Goal: Information Seeking & Learning: Find specific page/section

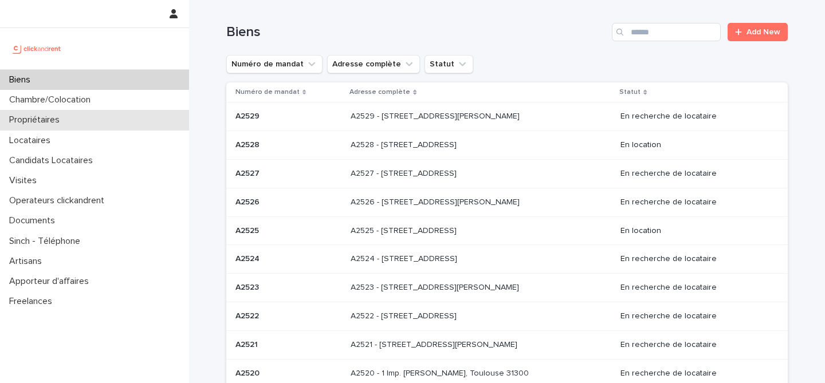
click at [98, 118] on div "Propriétaires" at bounding box center [94, 120] width 189 height 20
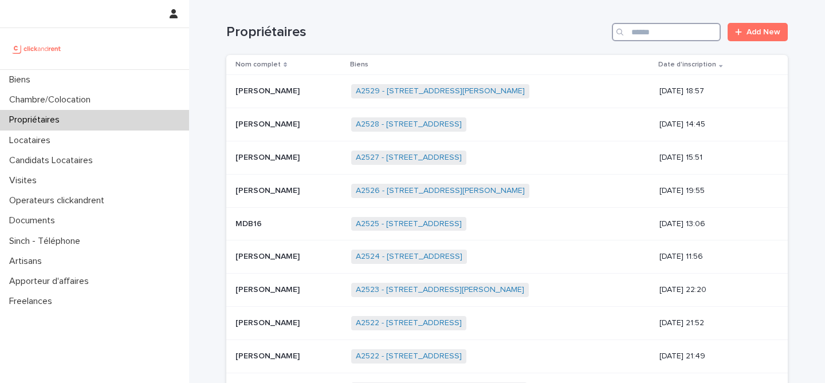
click at [676, 32] on input "Search" at bounding box center [666, 32] width 109 height 18
type input "********"
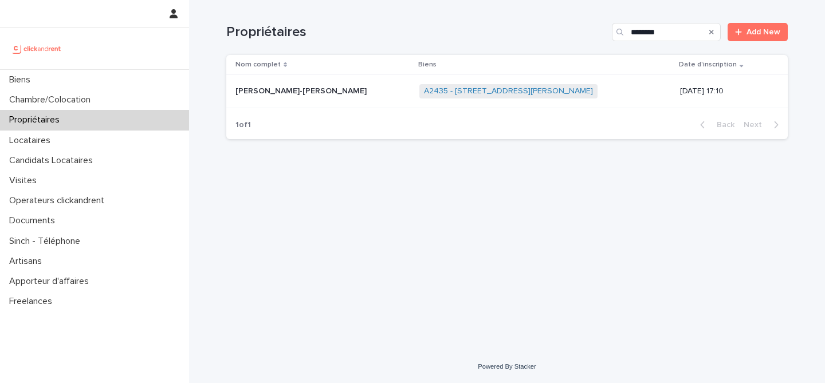
click at [301, 95] on p "Baptiste-louis Soubirou" at bounding box center [301, 90] width 133 height 12
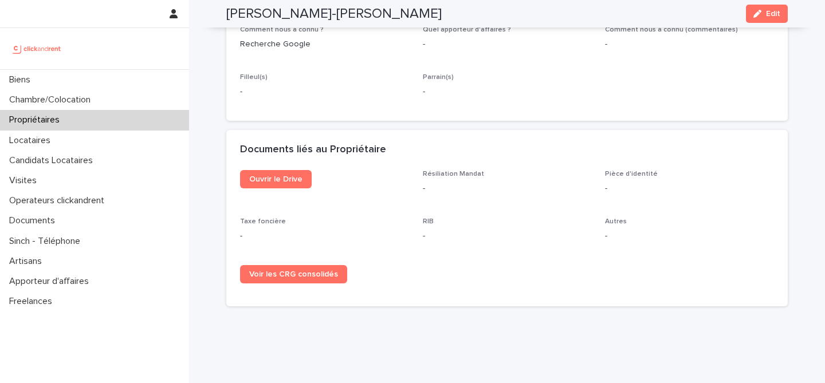
scroll to position [649, 0]
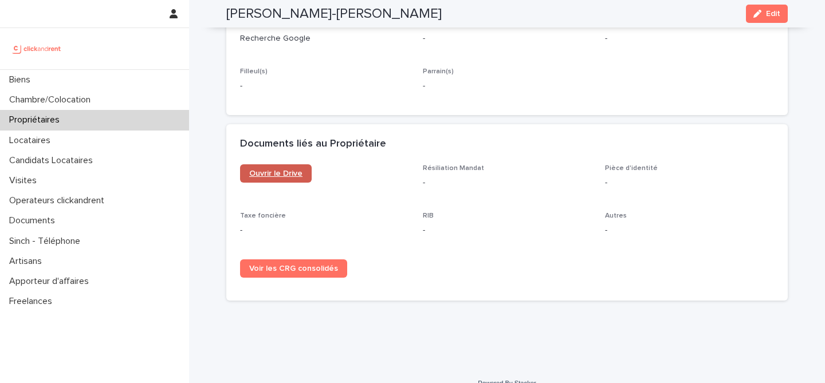
click at [290, 165] on link "Ouvrir le Drive" at bounding box center [276, 173] width 72 height 18
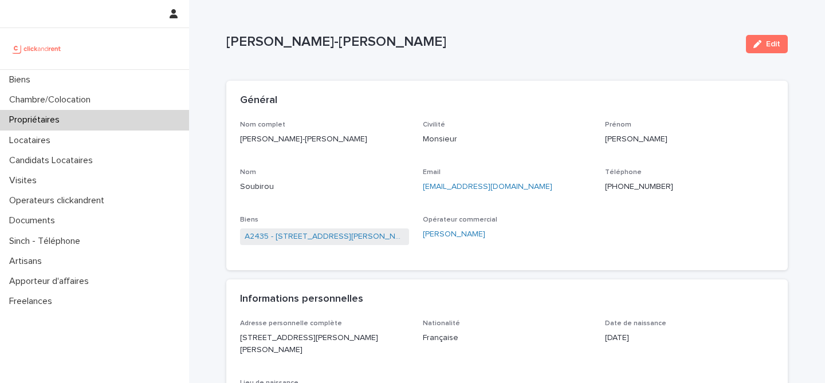
scroll to position [0, 0]
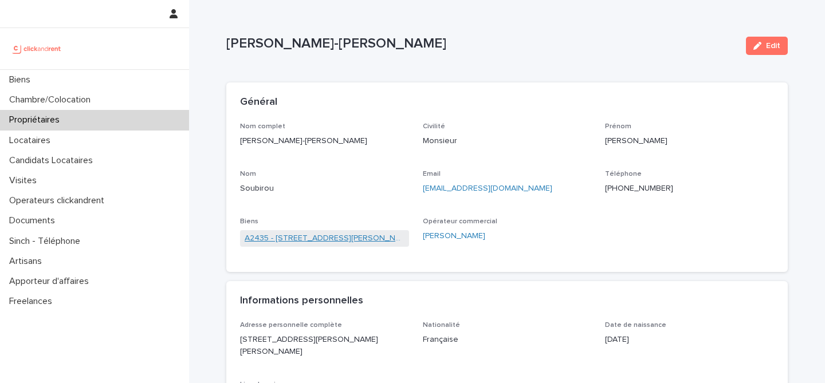
click at [289, 238] on link "A2435 - 68 rue du Général Leclerc, Ronchin 59790" at bounding box center [325, 238] width 160 height 12
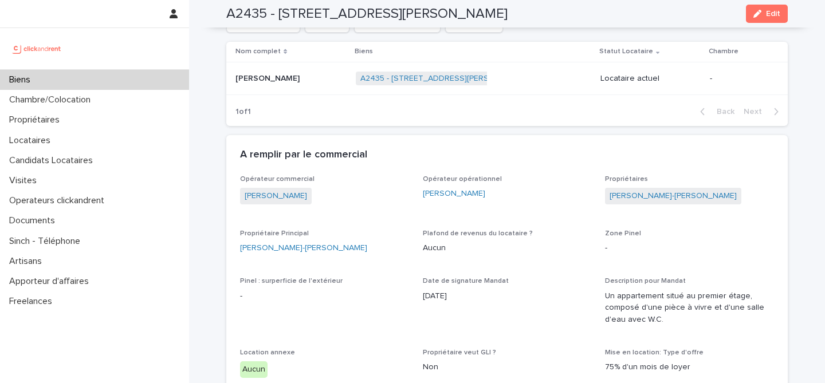
scroll to position [3794, 0]
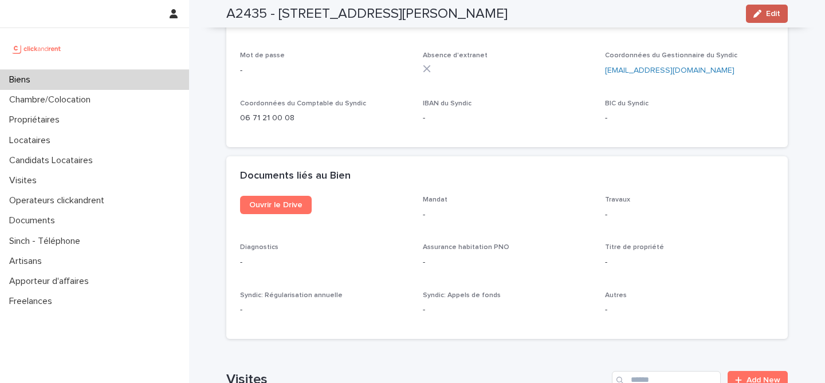
click at [773, 16] on span "Edit" at bounding box center [773, 14] width 14 height 8
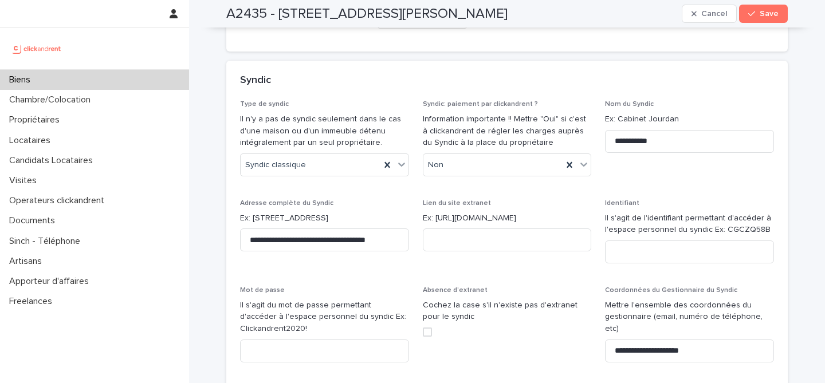
scroll to position [6382, 0]
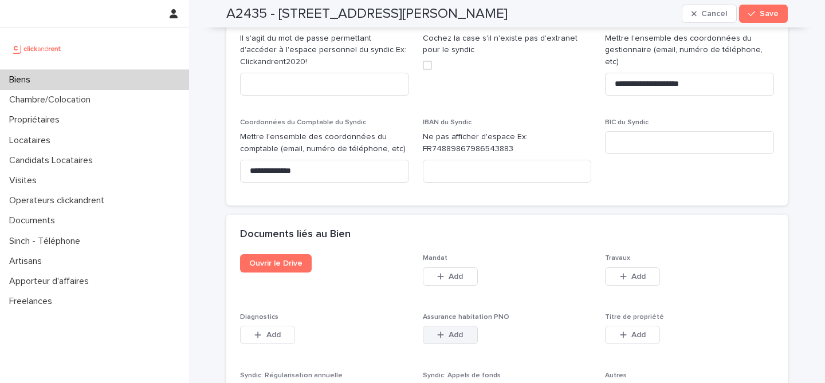
click at [464, 326] on button "Add" at bounding box center [450, 335] width 55 height 18
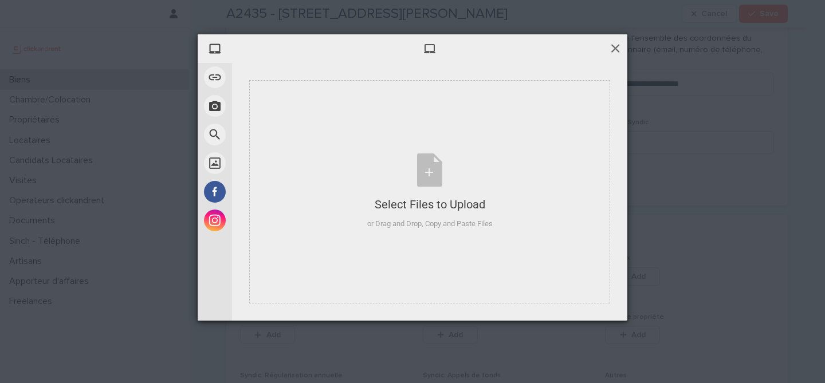
click at [618, 46] on span at bounding box center [615, 48] width 13 height 13
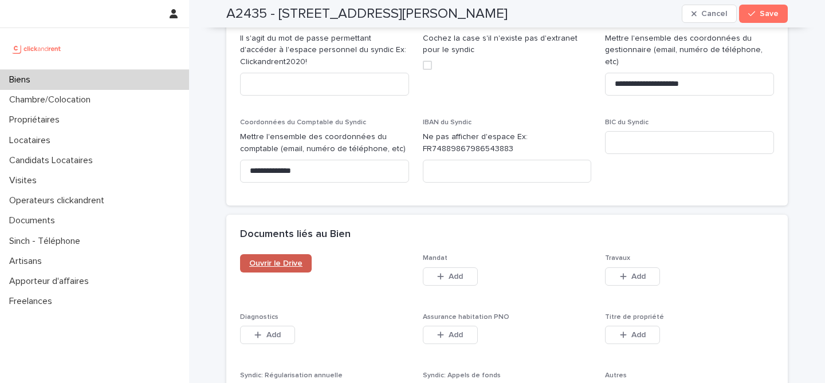
click at [294, 259] on span "Ouvrir le Drive" at bounding box center [275, 263] width 53 height 8
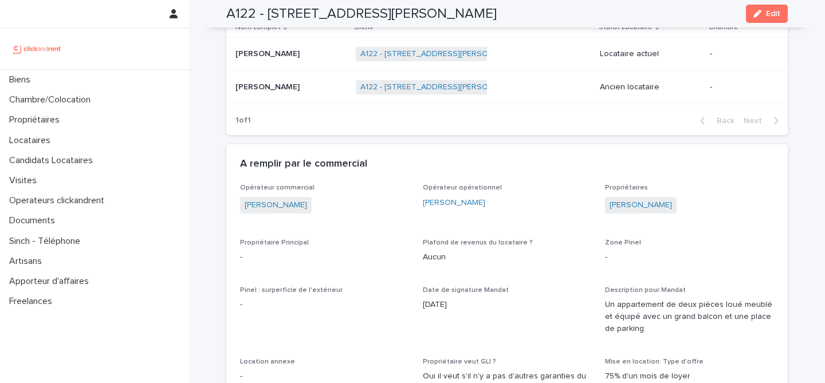
scroll to position [551, 0]
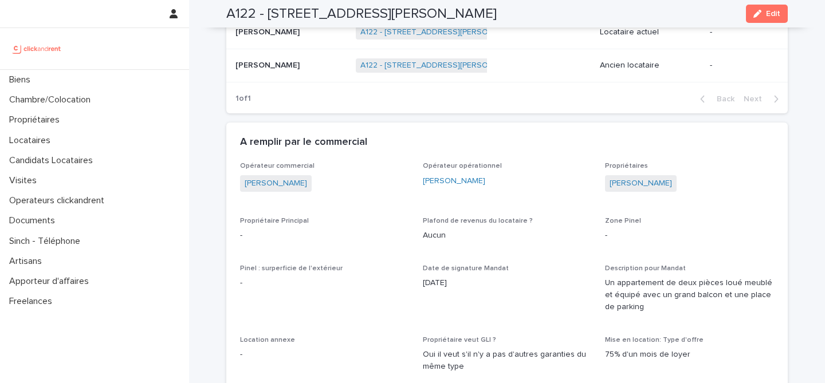
click at [673, 190] on span "[PERSON_NAME]" at bounding box center [641, 183] width 72 height 17
click at [668, 183] on link "[PERSON_NAME]" at bounding box center [640, 184] width 62 height 12
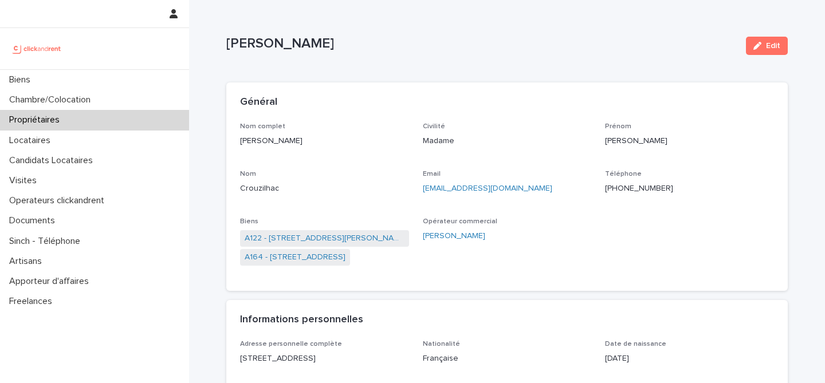
drag, startPoint x: 336, startPoint y: 140, endPoint x: 240, endPoint y: 144, distance: 96.3
click at [240, 144] on p "[PERSON_NAME]" at bounding box center [324, 141] width 169 height 12
copy p "[PERSON_NAME]"
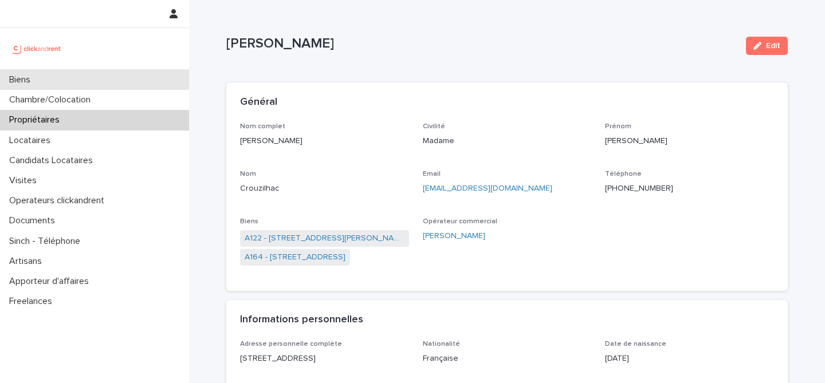
click at [105, 82] on div "Biens" at bounding box center [94, 80] width 189 height 20
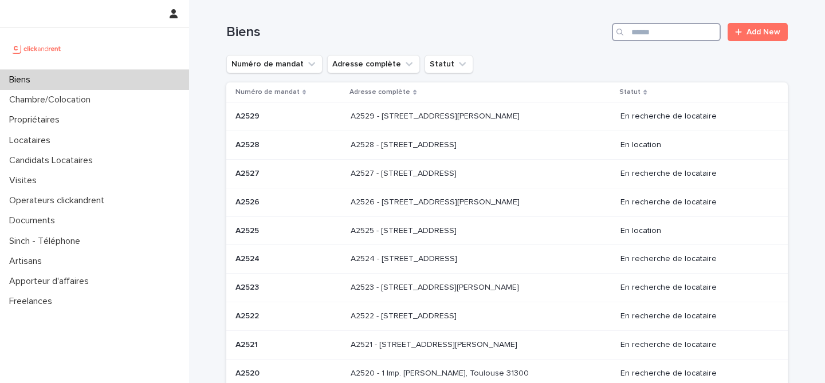
click at [684, 36] on input "Search" at bounding box center [666, 32] width 109 height 18
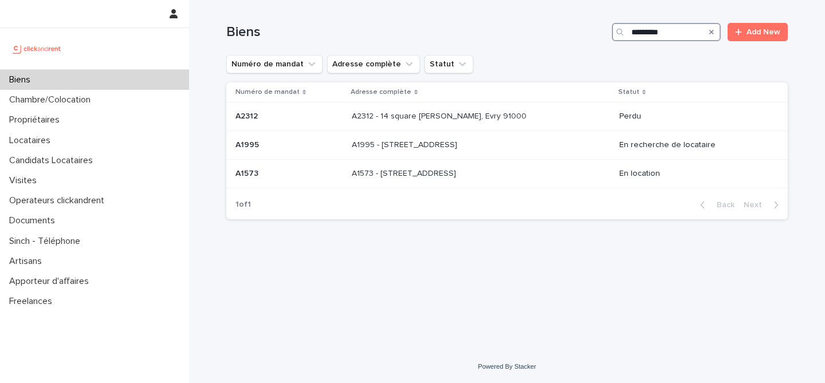
click at [661, 36] on input "********" at bounding box center [666, 32] width 109 height 18
type input "*"
type input "*******"
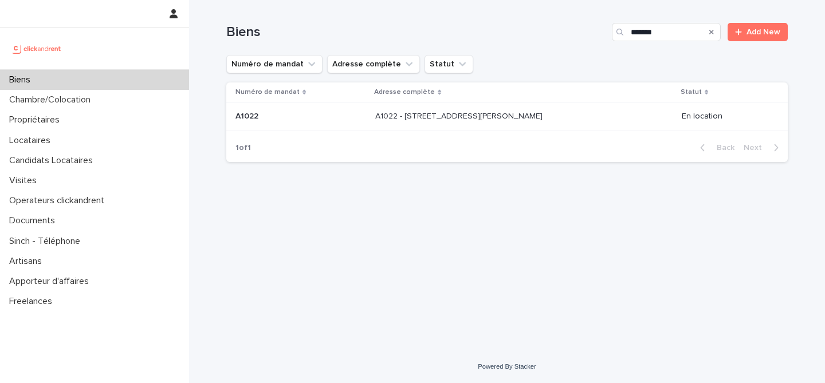
click at [428, 116] on p "A1022 - [STREET_ADDRESS][PERSON_NAME]" at bounding box center [460, 115] width 170 height 12
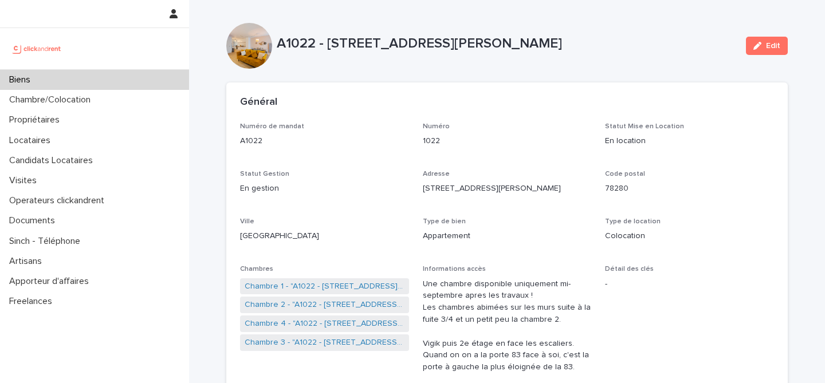
click at [87, 89] on div "Biens" at bounding box center [94, 80] width 189 height 20
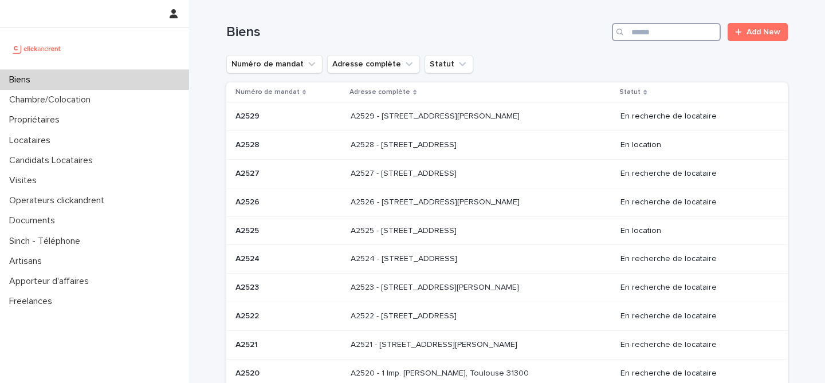
click at [671, 34] on input "Search" at bounding box center [666, 32] width 109 height 18
type input "**********"
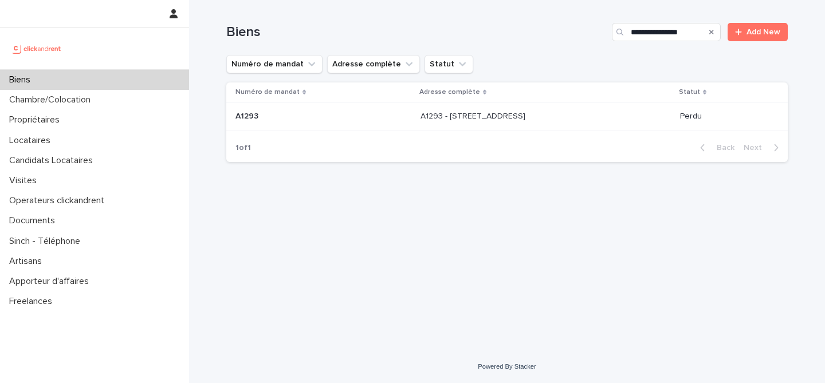
click at [505, 114] on p "A1293 - [STREET_ADDRESS]" at bounding box center [473, 115] width 107 height 12
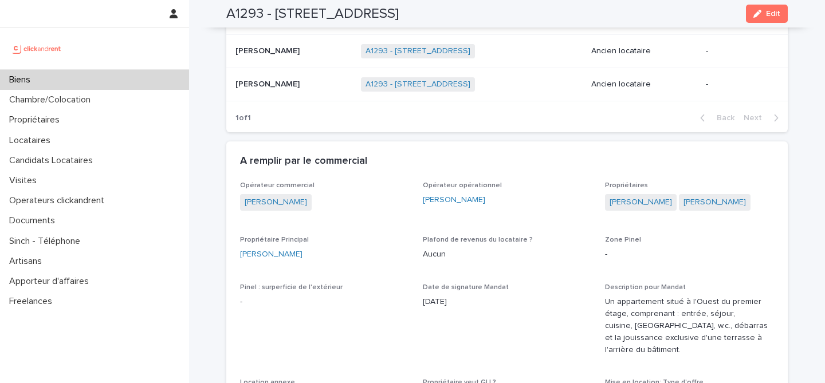
scroll to position [581, 0]
click at [62, 76] on div "Biens" at bounding box center [94, 80] width 189 height 20
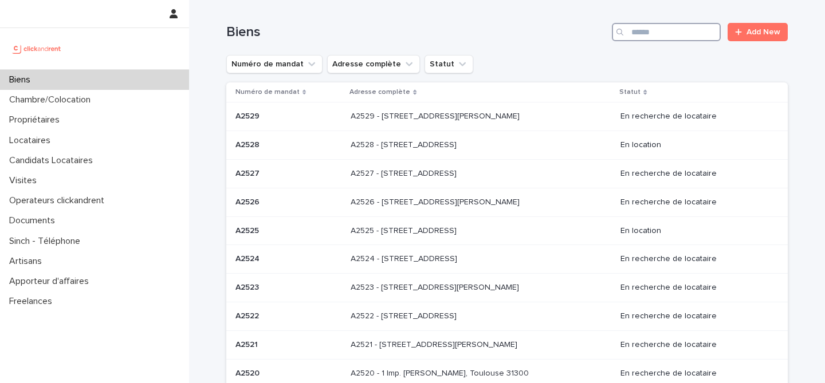
click at [664, 34] on input "Search" at bounding box center [666, 32] width 109 height 18
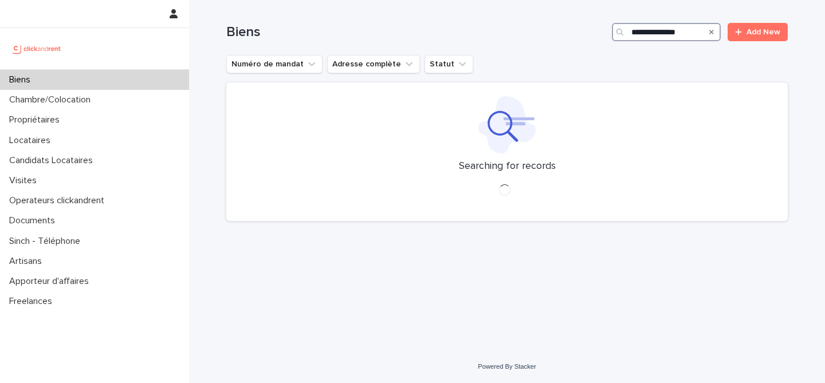
type input "**********"
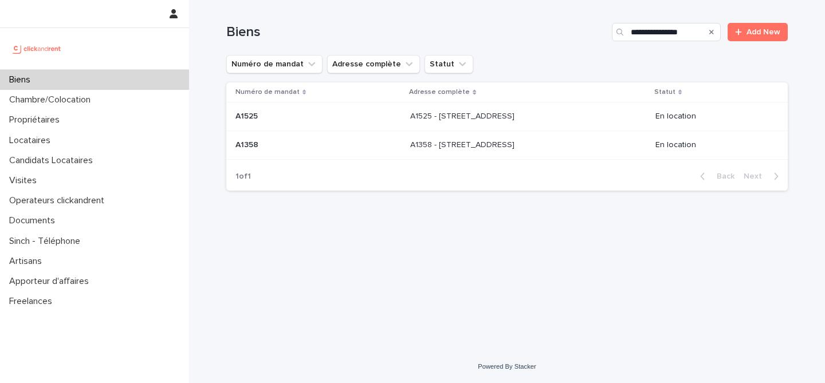
click at [410, 121] on p "A1525 - [STREET_ADDRESS]" at bounding box center [463, 115] width 107 height 12
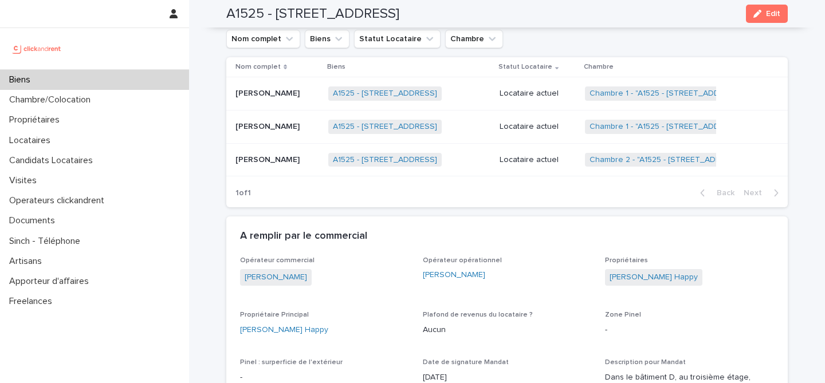
scroll to position [510, 0]
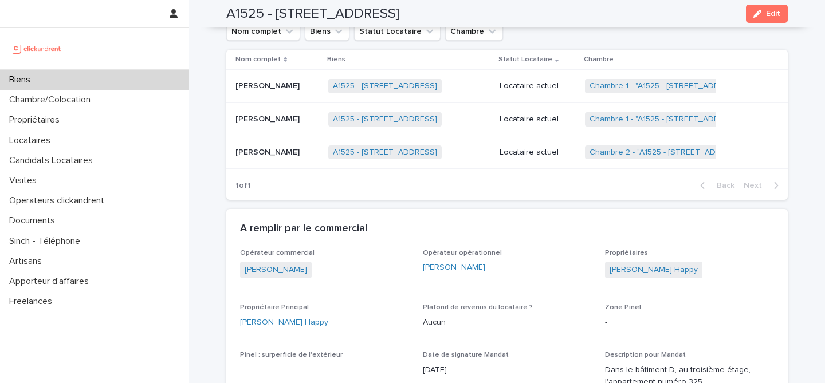
click at [637, 273] on link "[PERSON_NAME] Happy" at bounding box center [653, 270] width 88 height 12
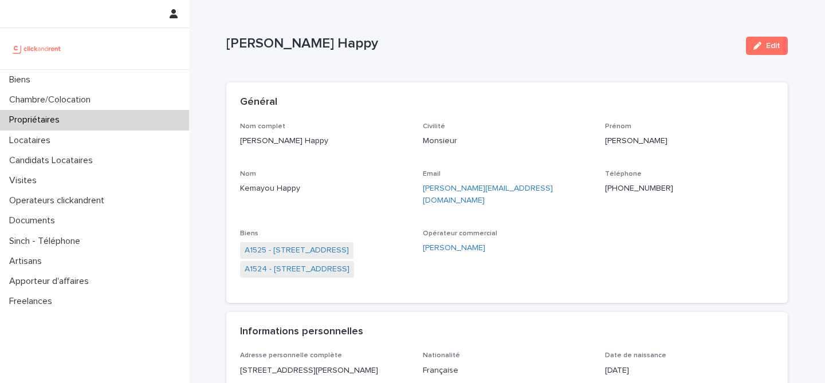
drag, startPoint x: 326, startPoint y: 138, endPoint x: 241, endPoint y: 141, distance: 85.4
click at [241, 141] on p "[PERSON_NAME] Happy" at bounding box center [324, 141] width 169 height 12
copy p "[PERSON_NAME] Happy"
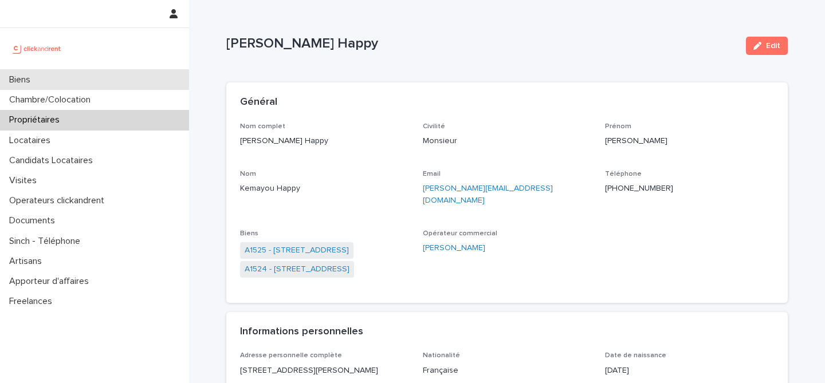
click at [95, 77] on div "Biens" at bounding box center [94, 80] width 189 height 20
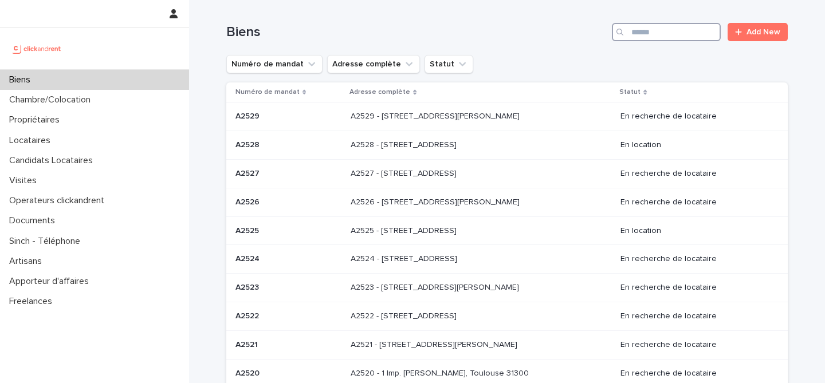
click at [657, 31] on input "Search" at bounding box center [666, 32] width 109 height 18
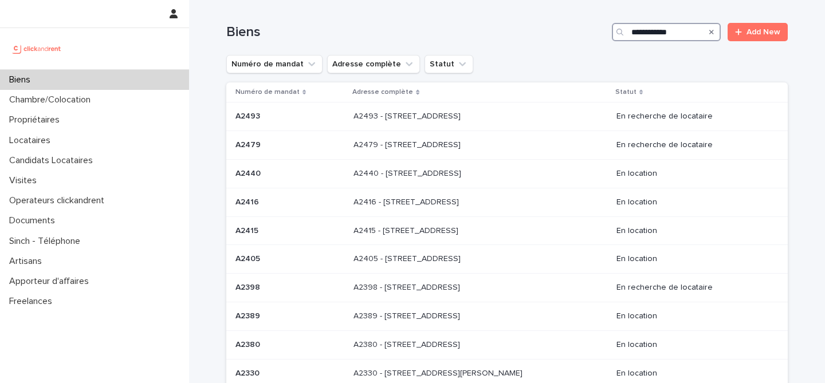
type input "**********"
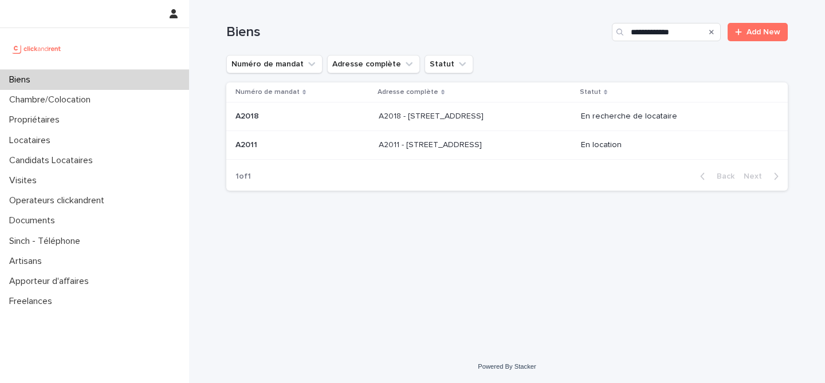
click at [375, 127] on td "A2018 - [STREET_ADDRESS] - [STREET_ADDRESS]" at bounding box center [475, 117] width 202 height 29
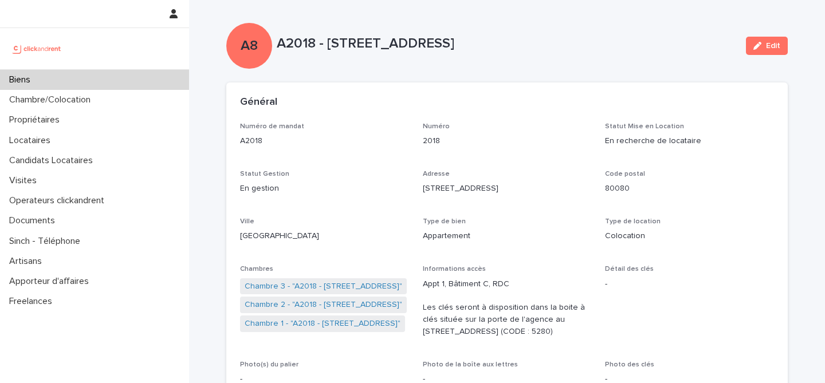
click at [83, 83] on div "Biens" at bounding box center [94, 80] width 189 height 20
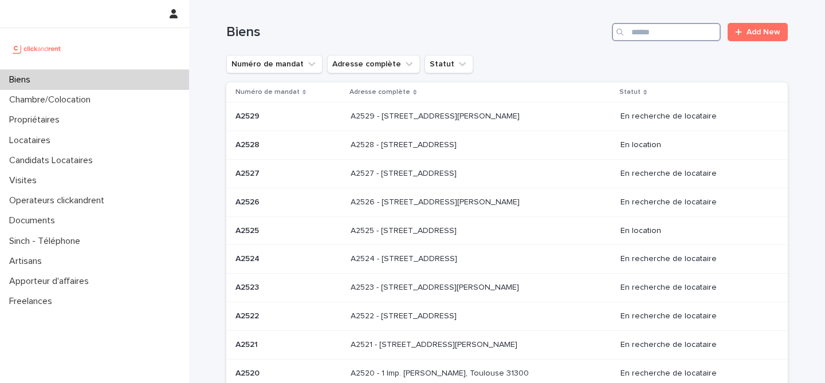
click at [659, 33] on input "Search" at bounding box center [666, 32] width 109 height 18
type input "**********"
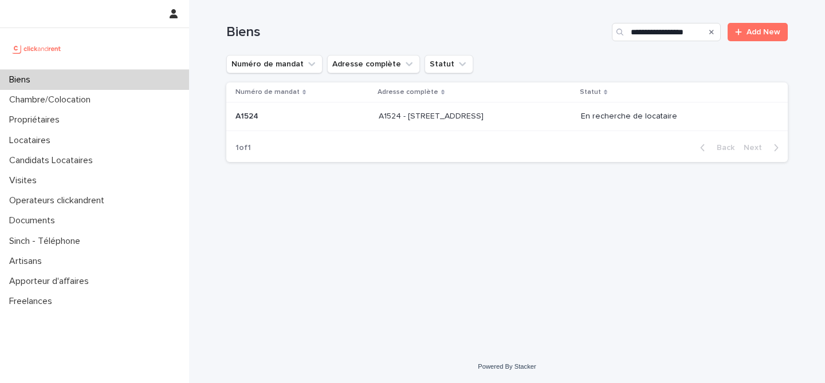
click at [486, 120] on p "A1524 - [STREET_ADDRESS]" at bounding box center [432, 115] width 107 height 12
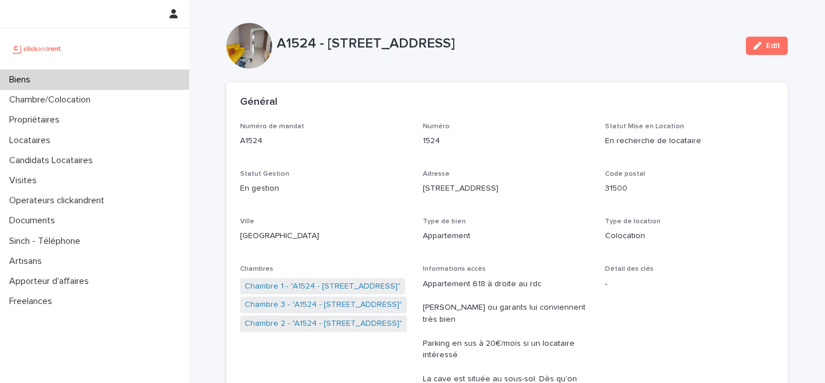
click at [105, 79] on div "Biens" at bounding box center [94, 80] width 189 height 20
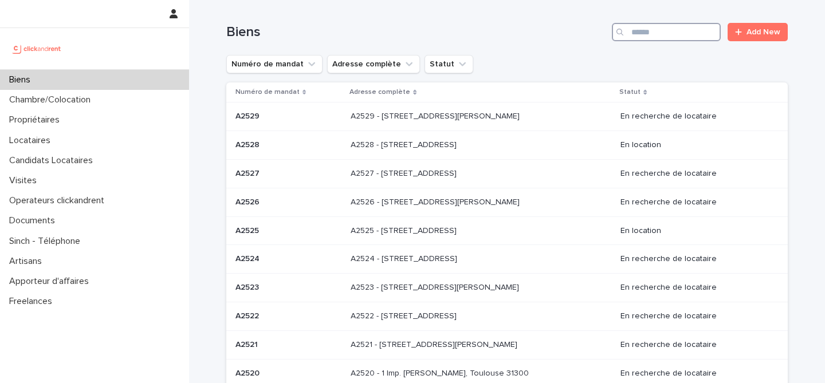
click at [665, 28] on input "Search" at bounding box center [666, 32] width 109 height 18
type input "**********"
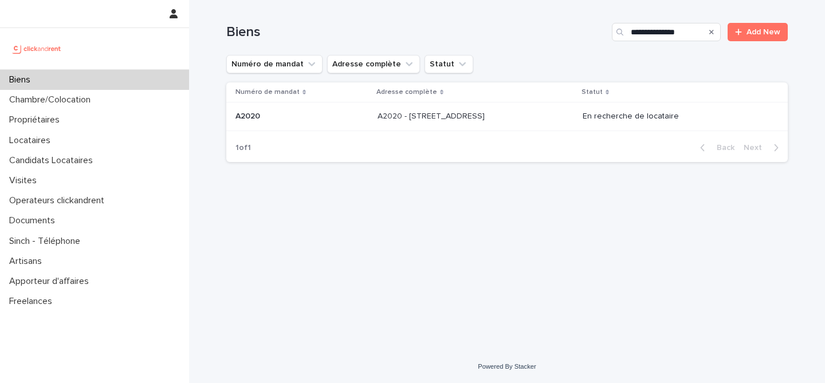
click at [377, 120] on p "A2020 - [STREET_ADDRESS]" at bounding box center [431, 115] width 109 height 12
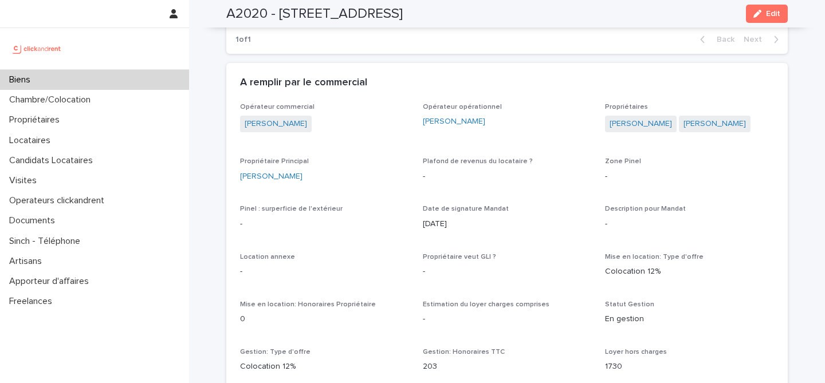
scroll to position [720, 0]
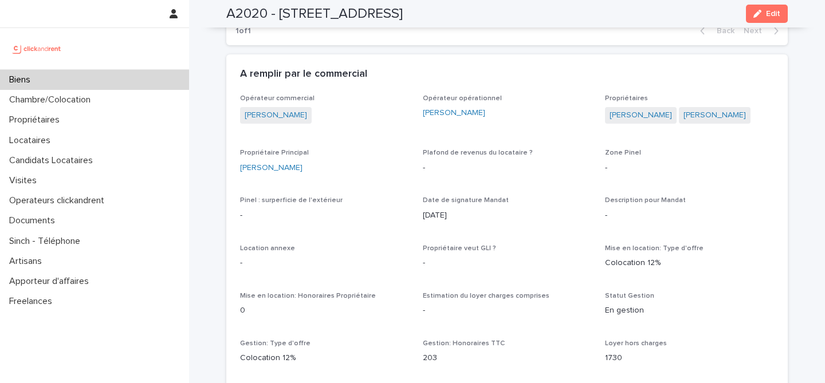
drag, startPoint x: 316, startPoint y: 170, endPoint x: 236, endPoint y: 168, distance: 80.2
copy link "[PERSON_NAME]"
click at [104, 81] on div "Biens" at bounding box center [94, 80] width 189 height 20
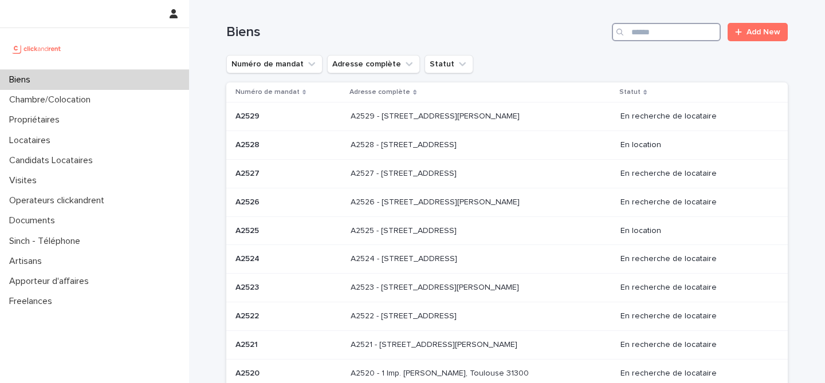
click at [647, 38] on input "Search" at bounding box center [666, 32] width 109 height 18
type input "**********"
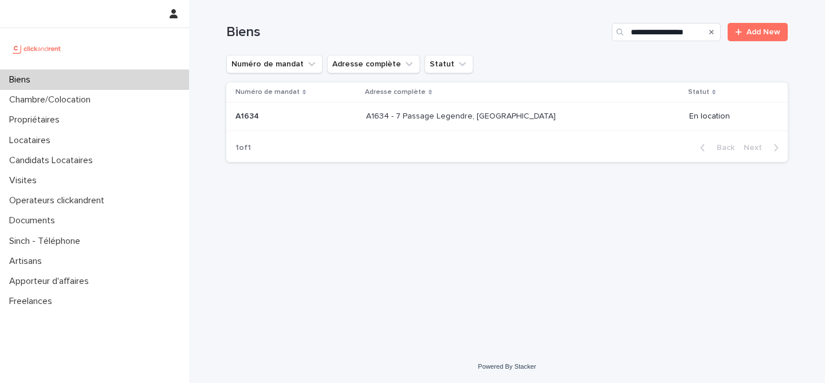
click at [574, 117] on div "A1634 - 7 Passage Legendre, Paris 75017 A1634 - 7 Passage Legendre, Paris 75017" at bounding box center [523, 116] width 314 height 19
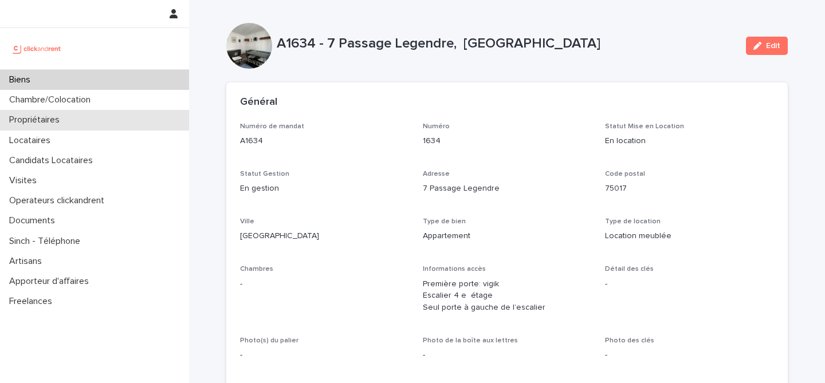
click at [82, 129] on div "Propriétaires" at bounding box center [94, 120] width 189 height 20
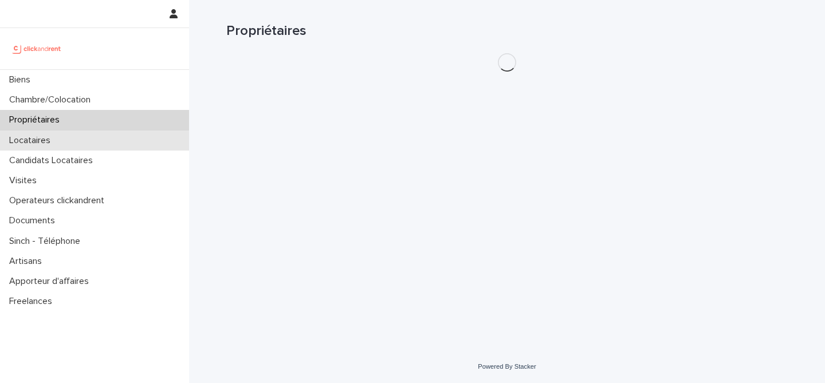
click at [78, 136] on div "Locataires" at bounding box center [94, 141] width 189 height 20
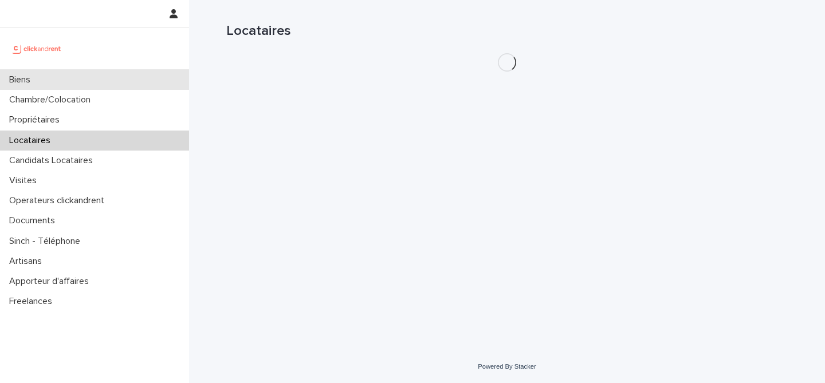
click at [97, 77] on div "Biens" at bounding box center [94, 80] width 189 height 20
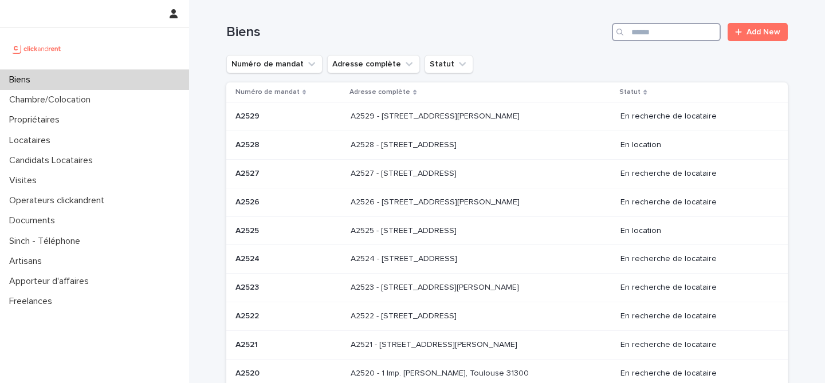
click at [663, 39] on input "Search" at bounding box center [666, 32] width 109 height 18
type input "*********"
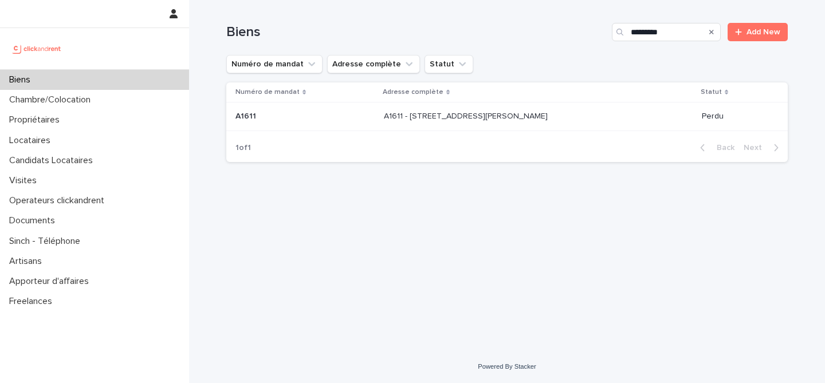
click at [507, 124] on div "A1611 - [STREET_ADDRESS][PERSON_NAME] - [STREET_ADDRESS][PERSON_NAME]" at bounding box center [538, 116] width 309 height 19
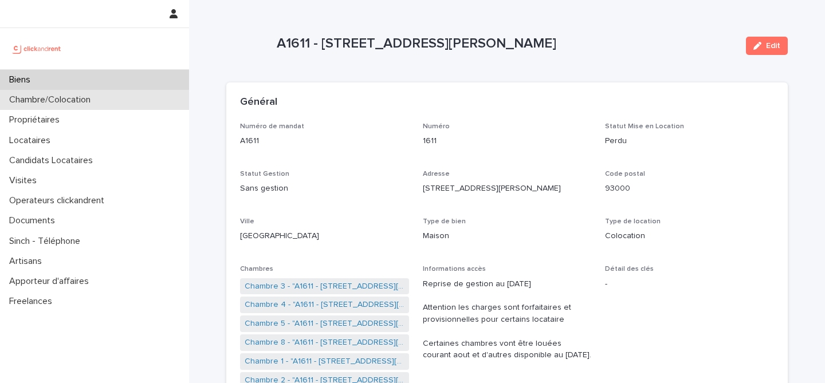
click at [82, 90] on div "Chambre/Colocation" at bounding box center [94, 100] width 189 height 20
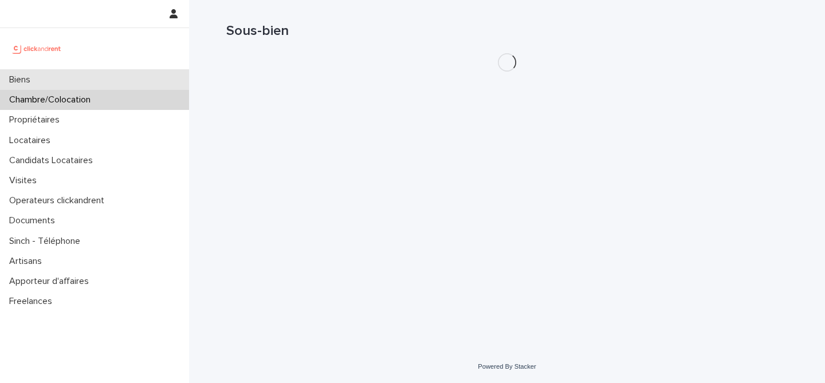
click at [98, 78] on div "Biens" at bounding box center [94, 80] width 189 height 20
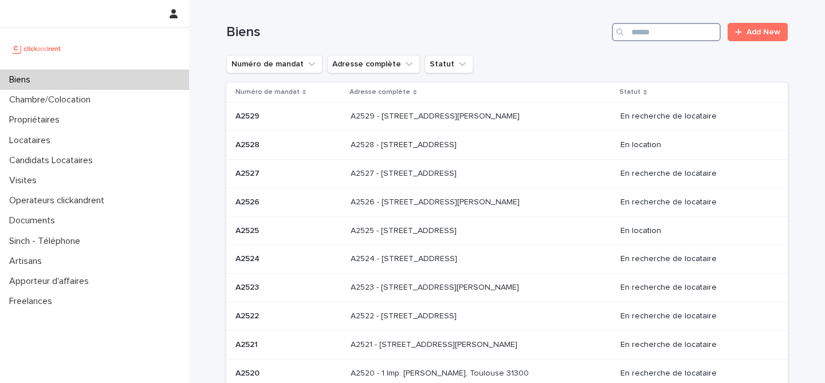
click at [696, 36] on input "Search" at bounding box center [666, 32] width 109 height 18
type input "*****"
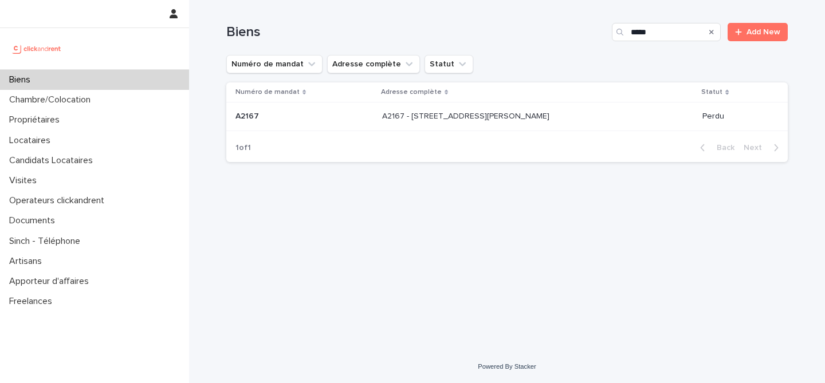
click at [427, 118] on p "A2167 - [STREET_ADDRESS][PERSON_NAME]" at bounding box center [467, 115] width 170 height 12
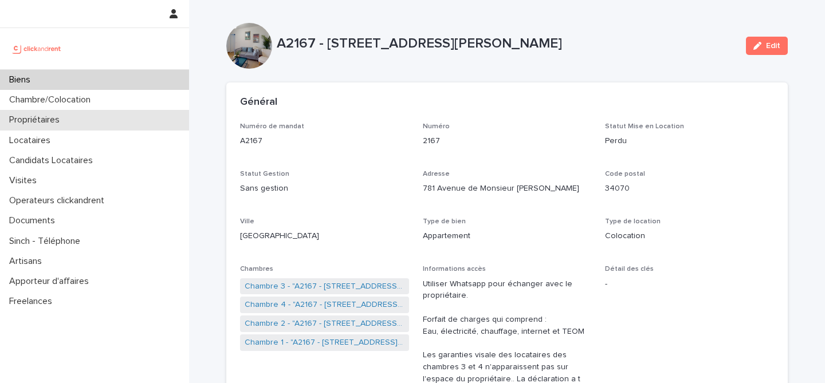
click at [62, 124] on p "Propriétaires" at bounding box center [37, 120] width 64 height 11
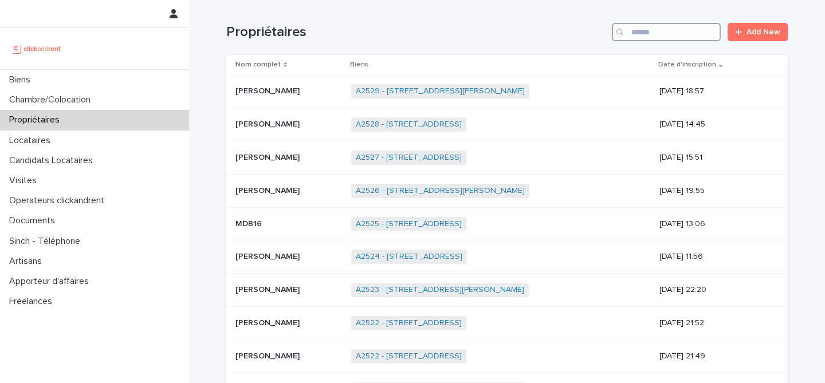
click at [659, 37] on input "Search" at bounding box center [666, 32] width 109 height 18
type input "******"
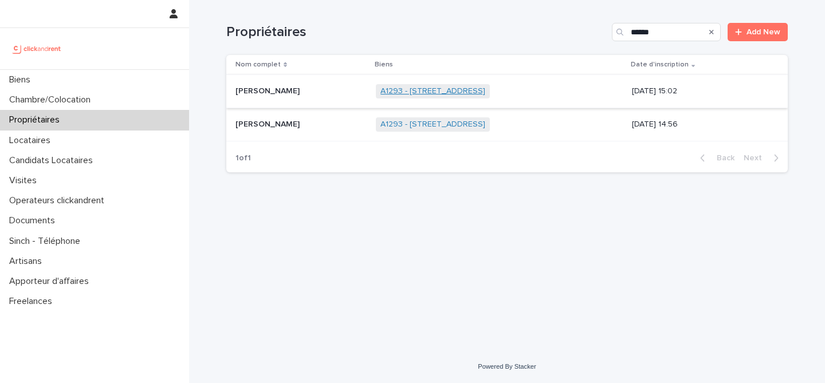
click at [380, 94] on link "A1293 - [STREET_ADDRESS]" at bounding box center [432, 91] width 105 height 10
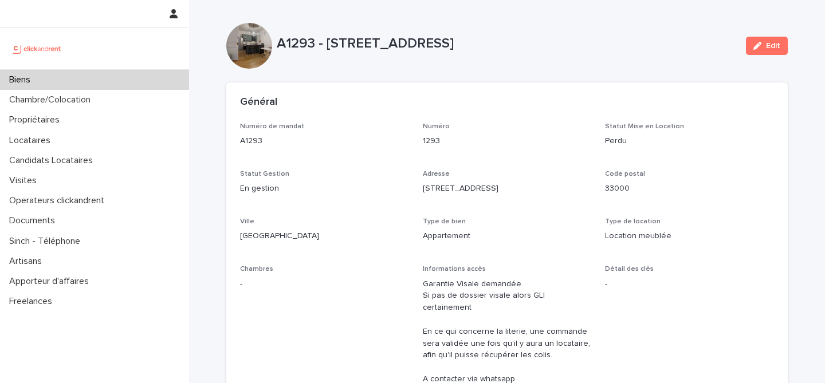
click at [105, 77] on div "Biens" at bounding box center [94, 80] width 189 height 20
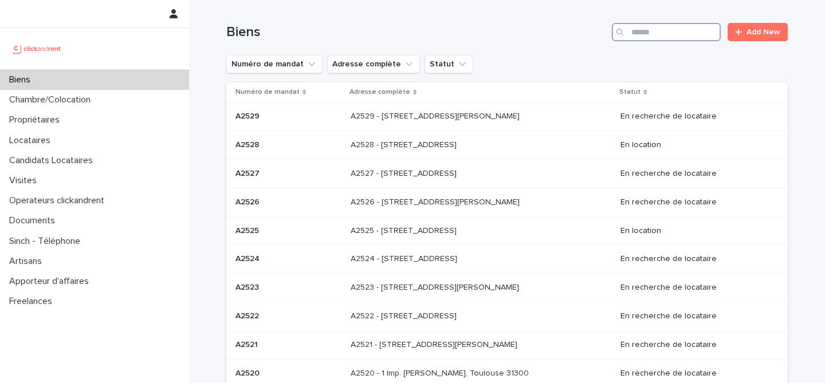
click at [665, 33] on input "Search" at bounding box center [666, 32] width 109 height 18
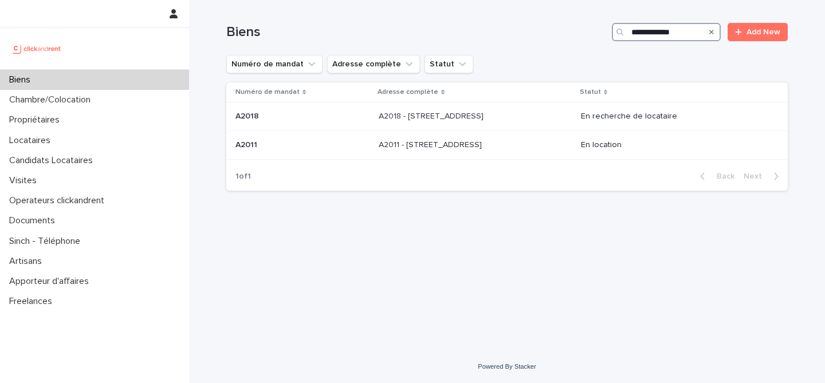
type input "**********"
click at [711, 29] on icon "Search" at bounding box center [711, 32] width 5 height 7
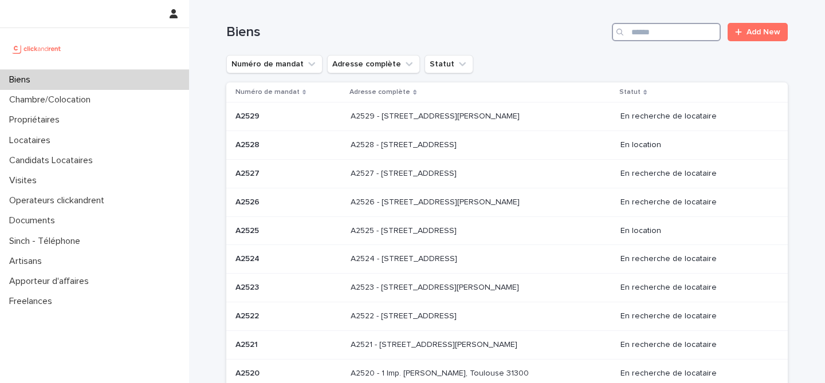
click at [676, 28] on input "Search" at bounding box center [666, 32] width 109 height 18
type input "**********"
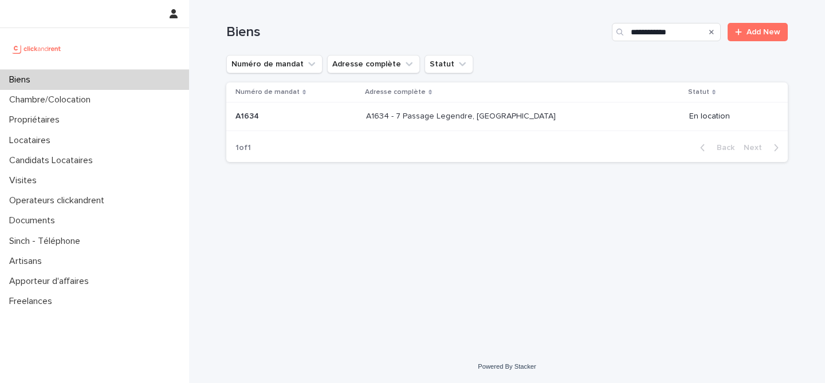
click at [523, 115] on p "A1634 - 7 Passage Legendre, [GEOGRAPHIC_DATA]" at bounding box center [462, 115] width 192 height 12
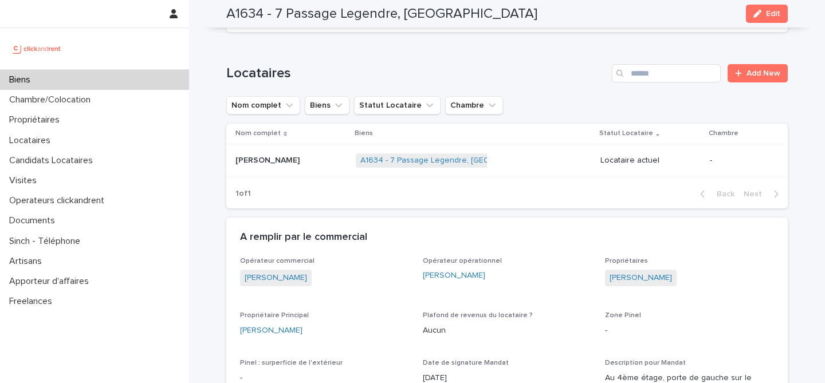
scroll to position [414, 0]
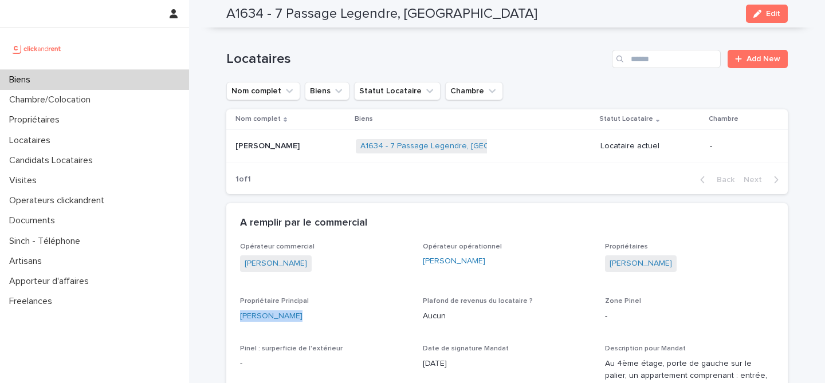
drag, startPoint x: 296, startPoint y: 317, endPoint x: 233, endPoint y: 316, distance: 63.0
copy link "[PERSON_NAME]"
